Goal: Browse casually

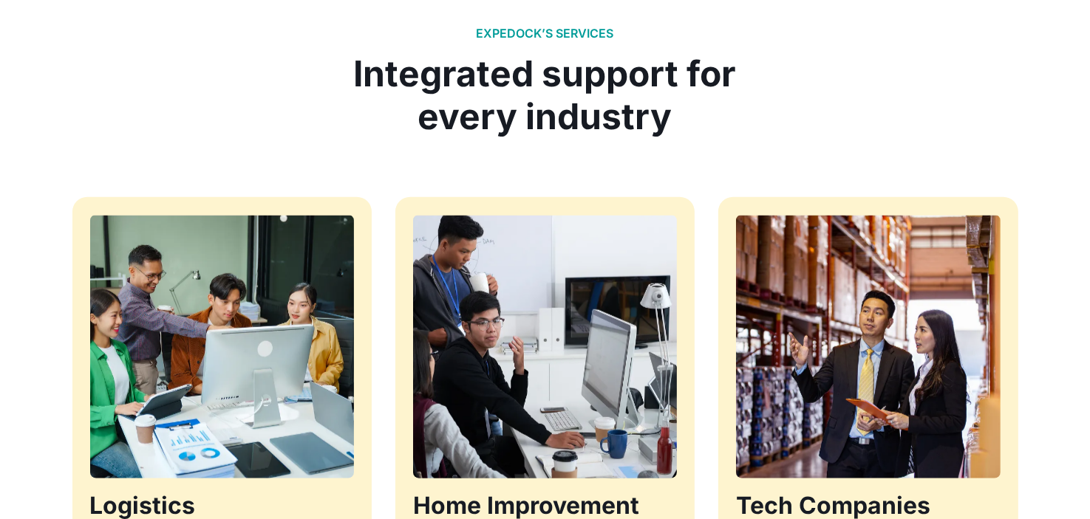
scroll to position [1330, 0]
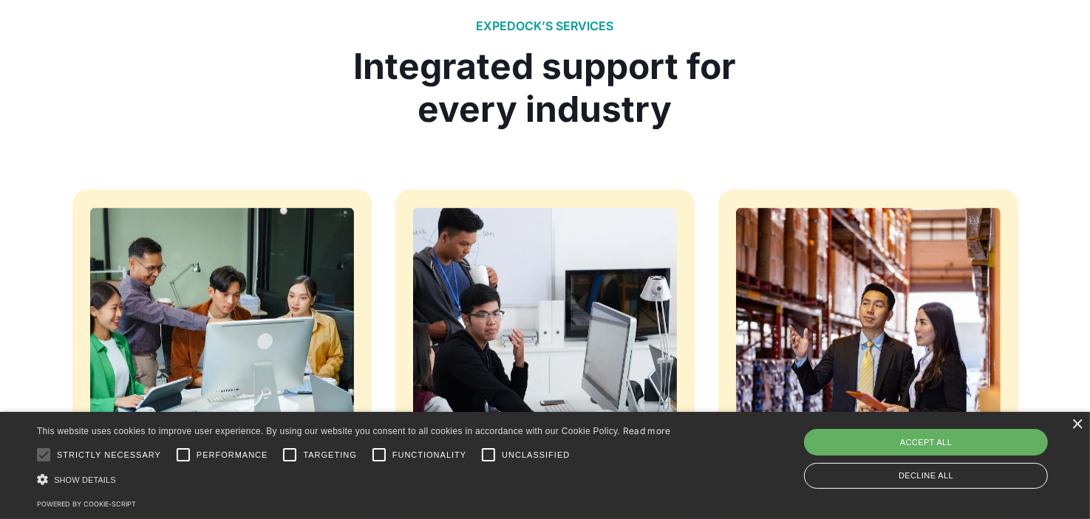
click at [928, 444] on div "Accept all" at bounding box center [926, 442] width 244 height 27
checkbox input "true"
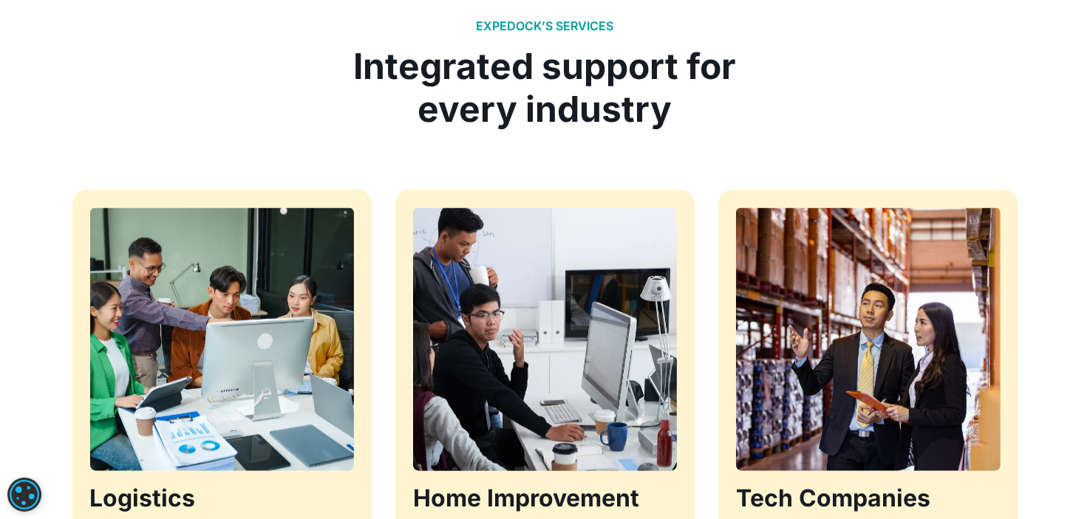
click at [1069, 95] on div "EXPEDOCK’S SERVICES Integrated support for every industry Logistics We support …" at bounding box center [545, 350] width 1090 height 829
click at [940, 137] on div at bounding box center [545, 160] width 946 height 59
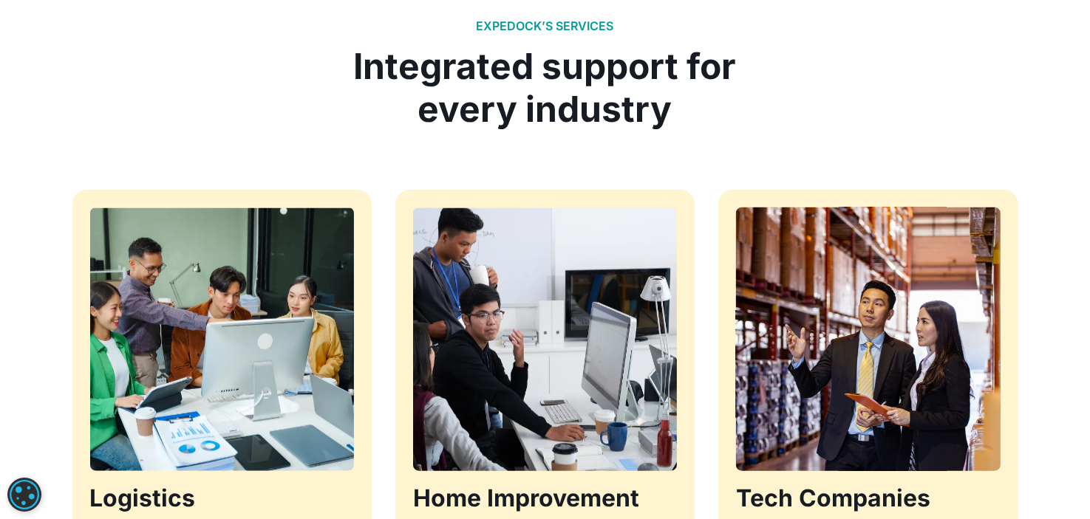
click at [887, 181] on div at bounding box center [545, 160] width 946 height 59
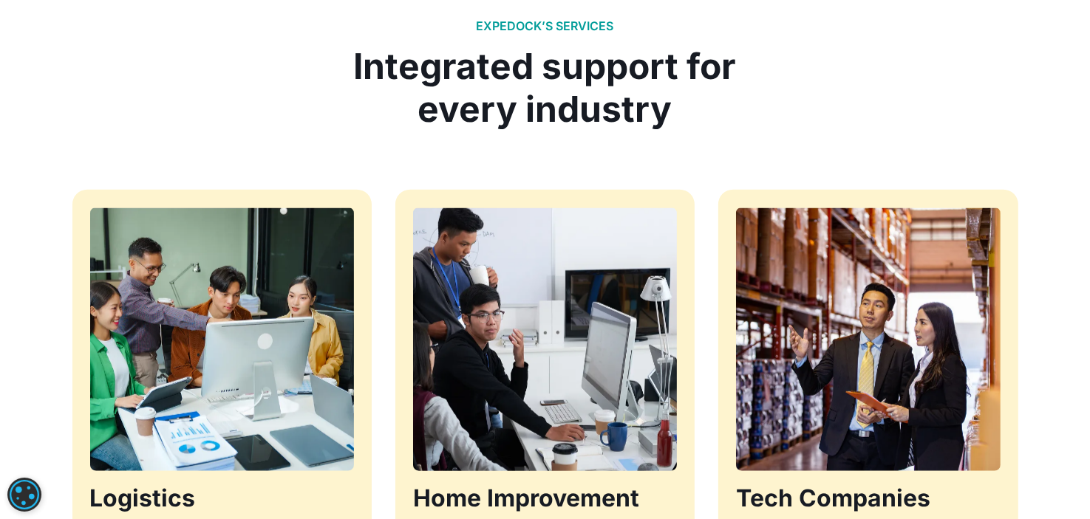
click at [967, 137] on div at bounding box center [545, 160] width 946 height 59
